Goal: Communication & Community: Ask a question

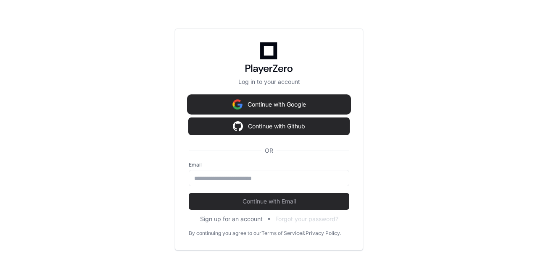
click at [263, 104] on button "Continue with Google" at bounding box center [269, 104] width 160 height 17
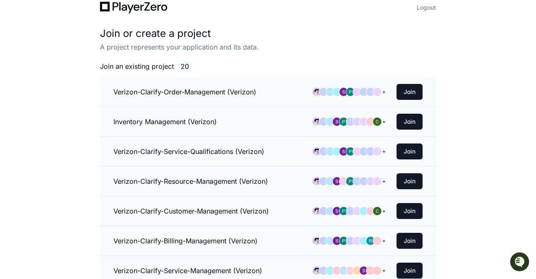
scroll to position [23, 0]
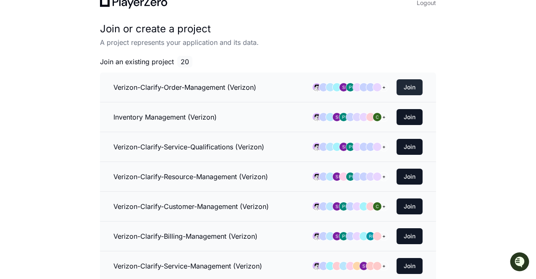
click at [412, 88] on button "Join" at bounding box center [409, 87] width 26 height 16
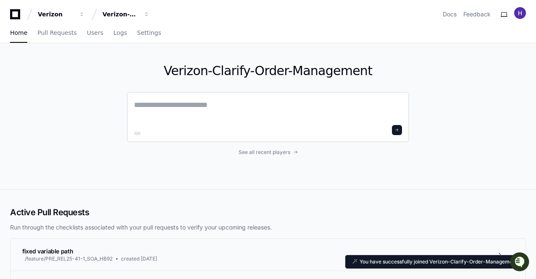
click at [406, 121] on div at bounding box center [268, 117] width 282 height 50
click at [163, 110] on textarea at bounding box center [268, 111] width 268 height 24
click at [43, 15] on div "Verizon" at bounding box center [56, 14] width 36 height 8
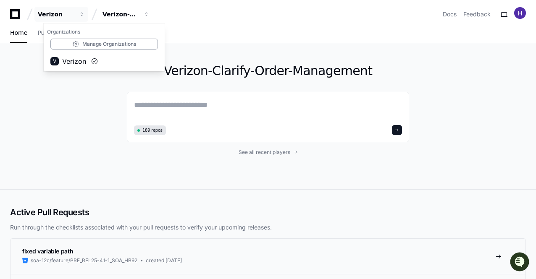
click at [503, 97] on div "Verizon-Clarify-Order-Management 189 repos See all recent players" at bounding box center [268, 116] width 536 height 146
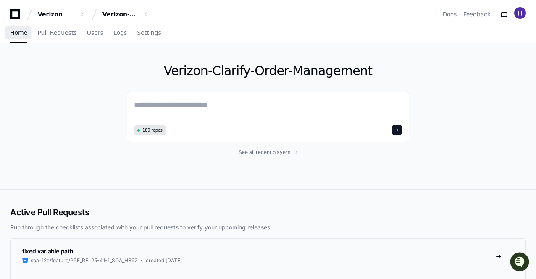
click at [16, 31] on span "Home" at bounding box center [18, 32] width 17 height 5
click at [113, 14] on div "Verizon-Clarify-Order-Management" at bounding box center [120, 14] width 36 height 8
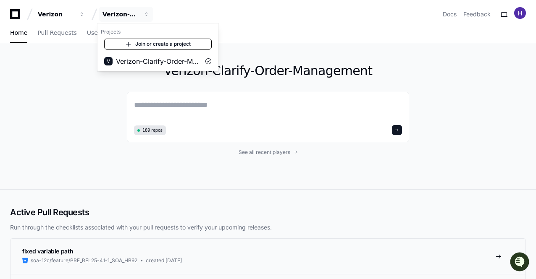
click at [175, 43] on link "Join or create a project" at bounding box center [158, 44] width 108 height 11
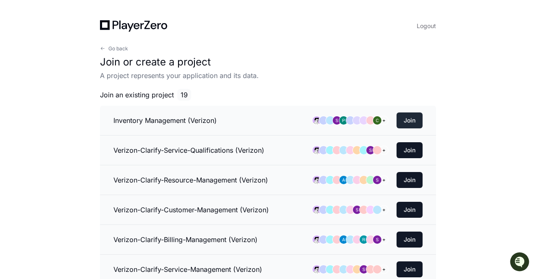
click at [406, 118] on button "Join" at bounding box center [409, 121] width 26 height 16
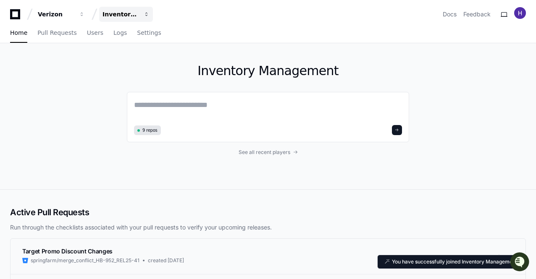
click at [145, 13] on span "button" at bounding box center [147, 14] width 6 height 6
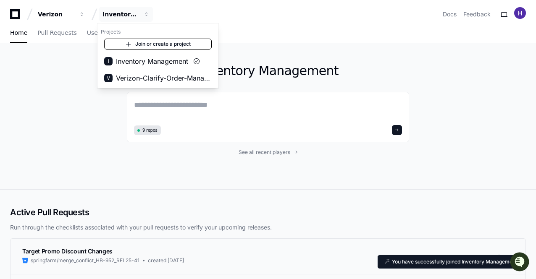
click at [138, 44] on link "Join or create a project" at bounding box center [158, 44] width 108 height 11
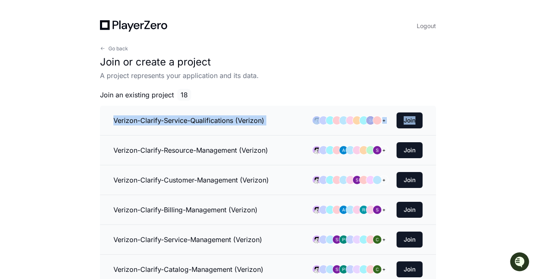
drag, startPoint x: 535, startPoint y: 84, endPoint x: 537, endPoint y: 123, distance: 39.5
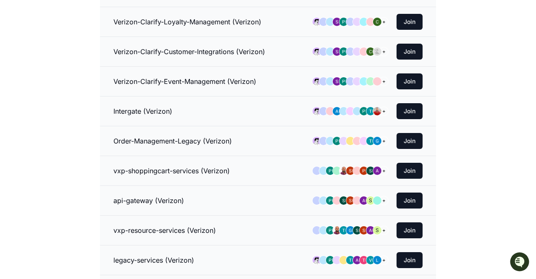
scroll to position [307, 0]
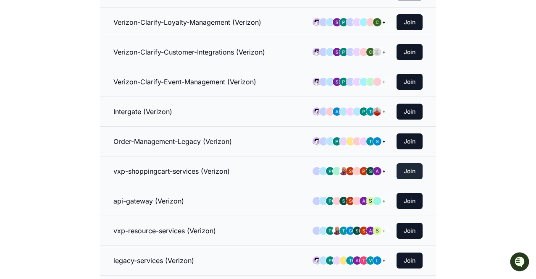
click at [406, 163] on button "Join" at bounding box center [409, 171] width 26 height 16
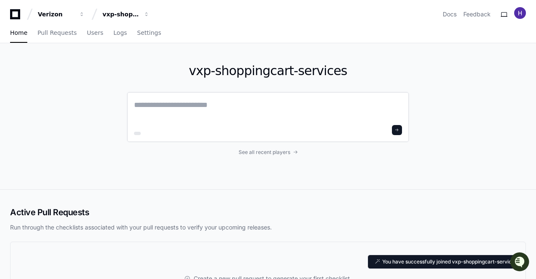
click at [149, 105] on textarea at bounding box center [268, 111] width 268 height 24
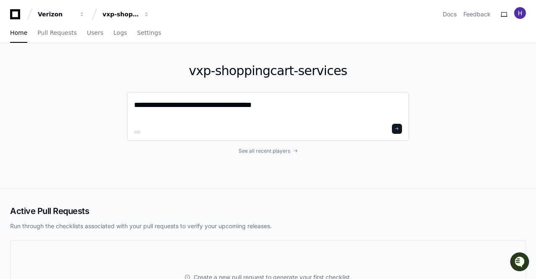
type textarea "**********"
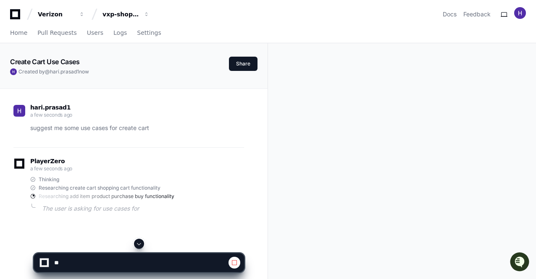
click at [84, 120] on div "hari.prasad1 a few seconds ago suggest me some use cases for create cart" at bounding box center [128, 119] width 231 height 28
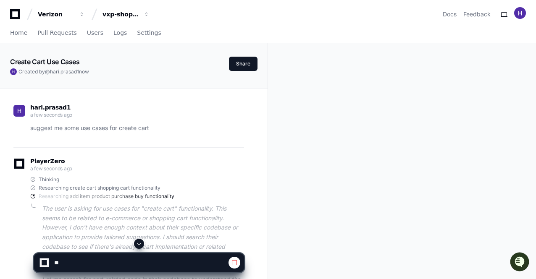
click at [139, 243] on span at bounding box center [139, 244] width 7 height 7
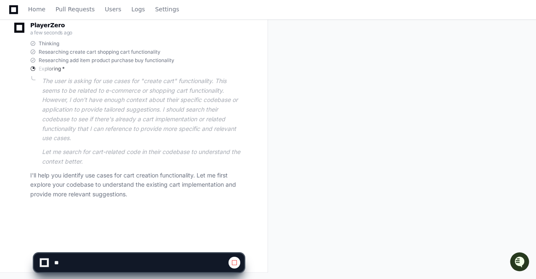
click at [233, 262] on span at bounding box center [234, 263] width 7 height 7
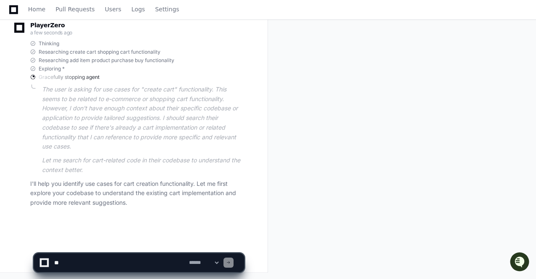
click at [231, 263] on span at bounding box center [228, 263] width 4 height 4
click at [91, 259] on textarea at bounding box center [119, 263] width 135 height 18
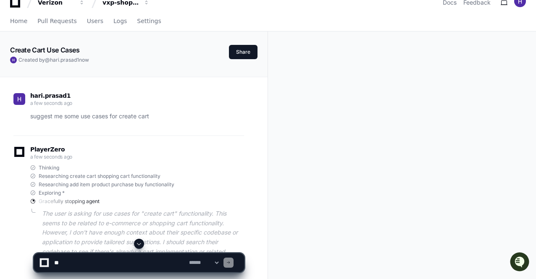
scroll to position [11, 0]
